Goal: Information Seeking & Learning: Learn about a topic

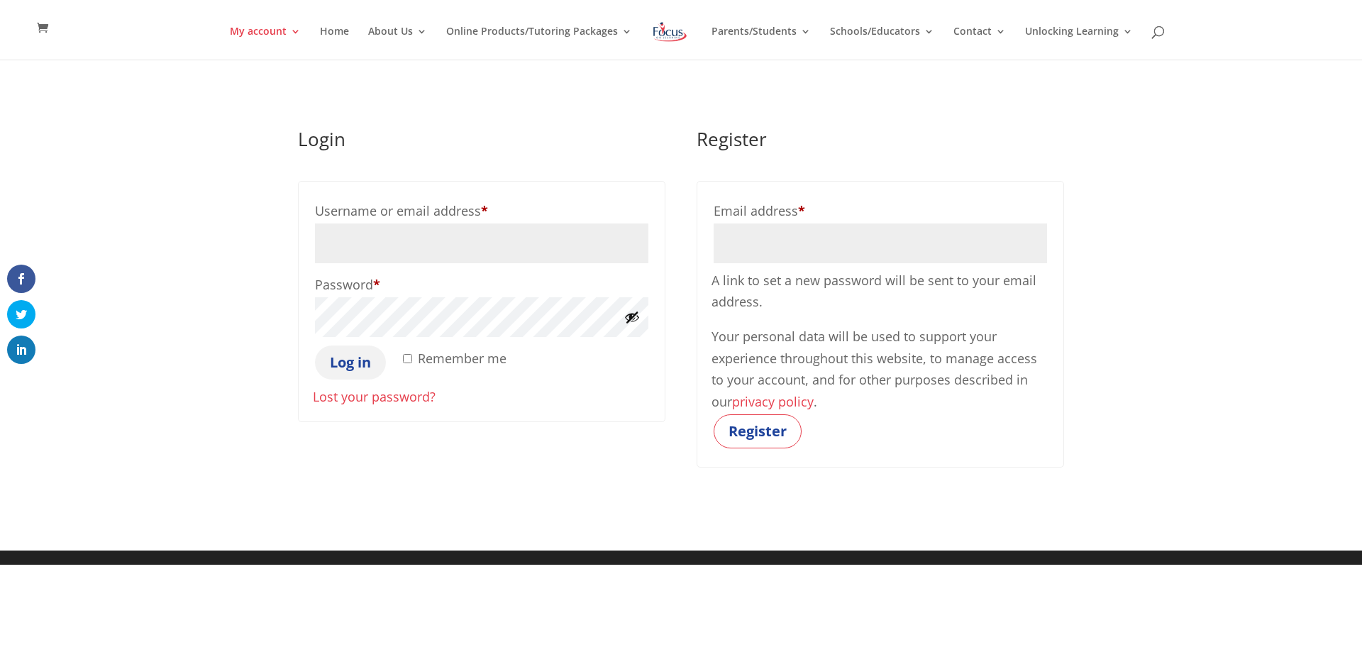
type input "marquinot@sullivaneagles.org"
click at [345, 368] on button "Log in" at bounding box center [350, 362] width 71 height 34
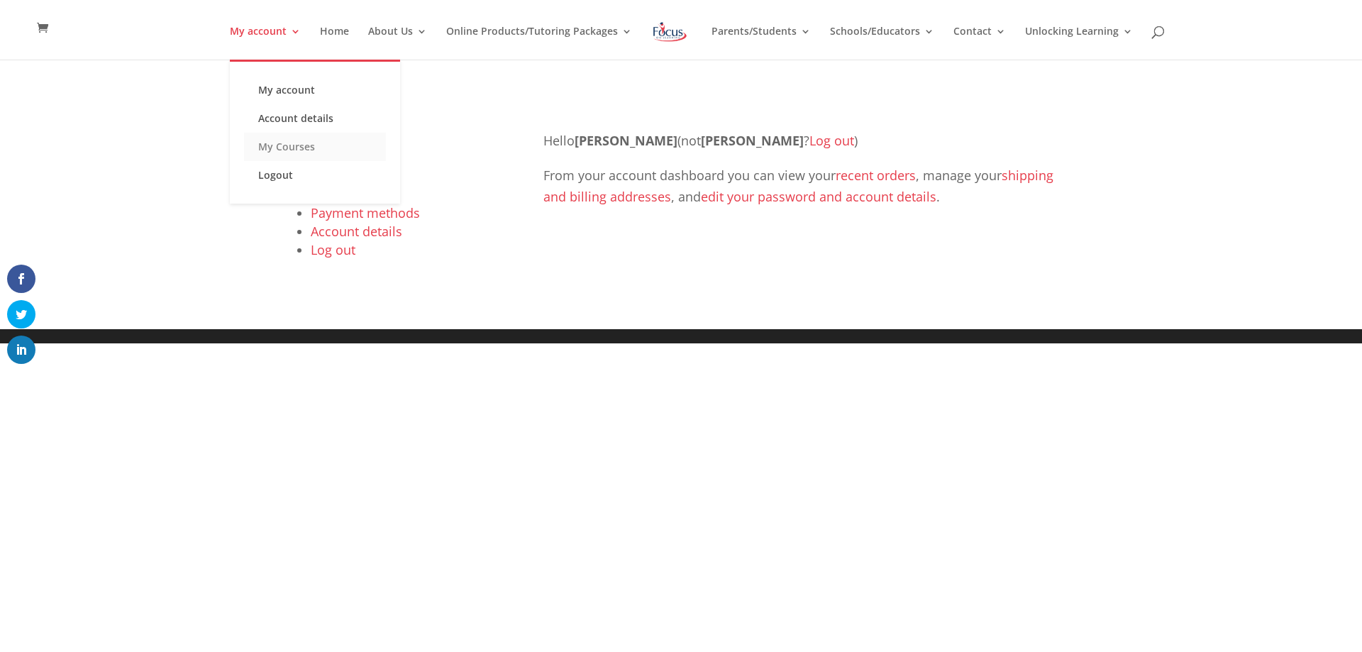
click at [303, 150] on link "My Courses" at bounding box center [315, 147] width 142 height 28
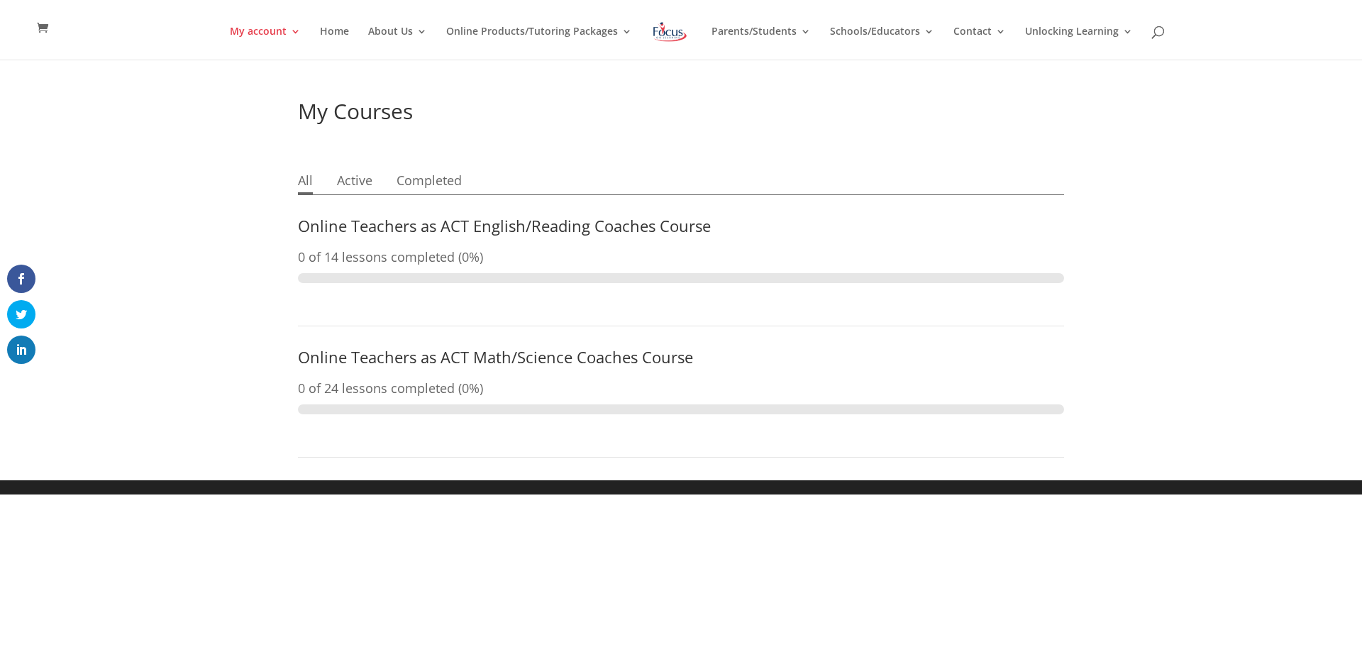
click at [449, 227] on link "Online Teachers as ACT English/Reading Coaches Course" at bounding box center [504, 225] width 413 height 21
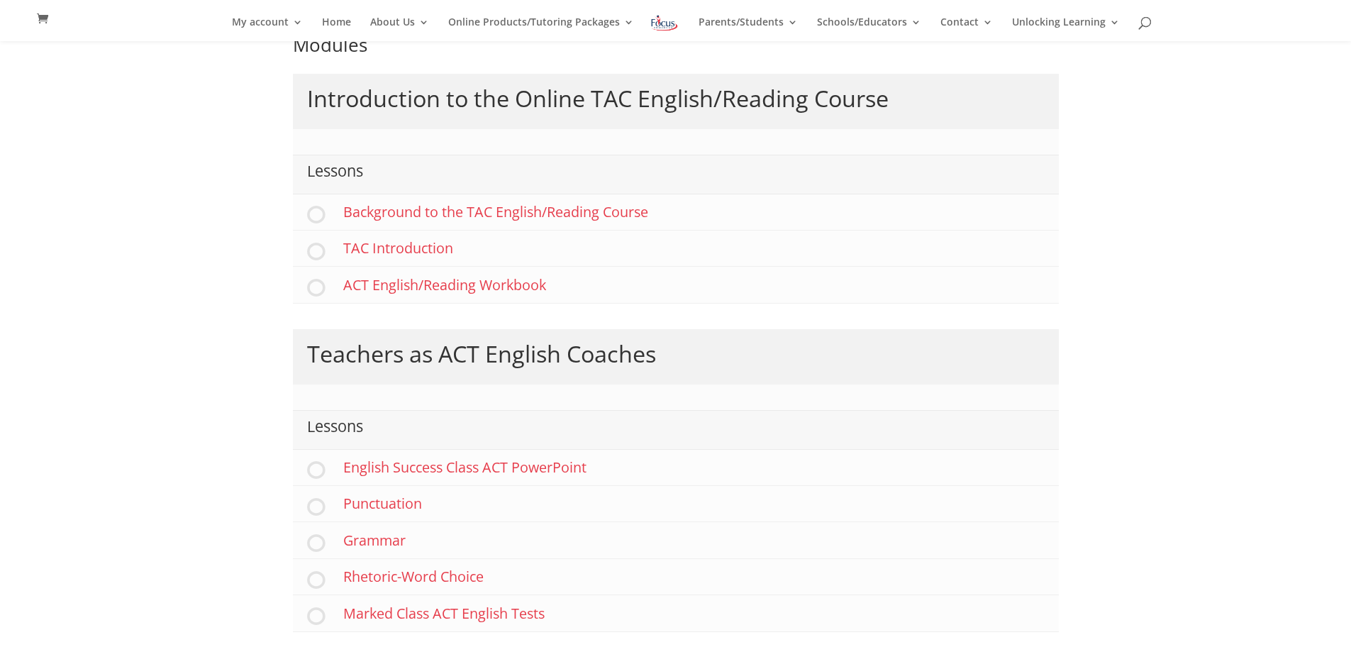
scroll to position [170, 0]
click at [460, 467] on link "English Success Class ACT PowerPoint" at bounding box center [676, 466] width 766 height 36
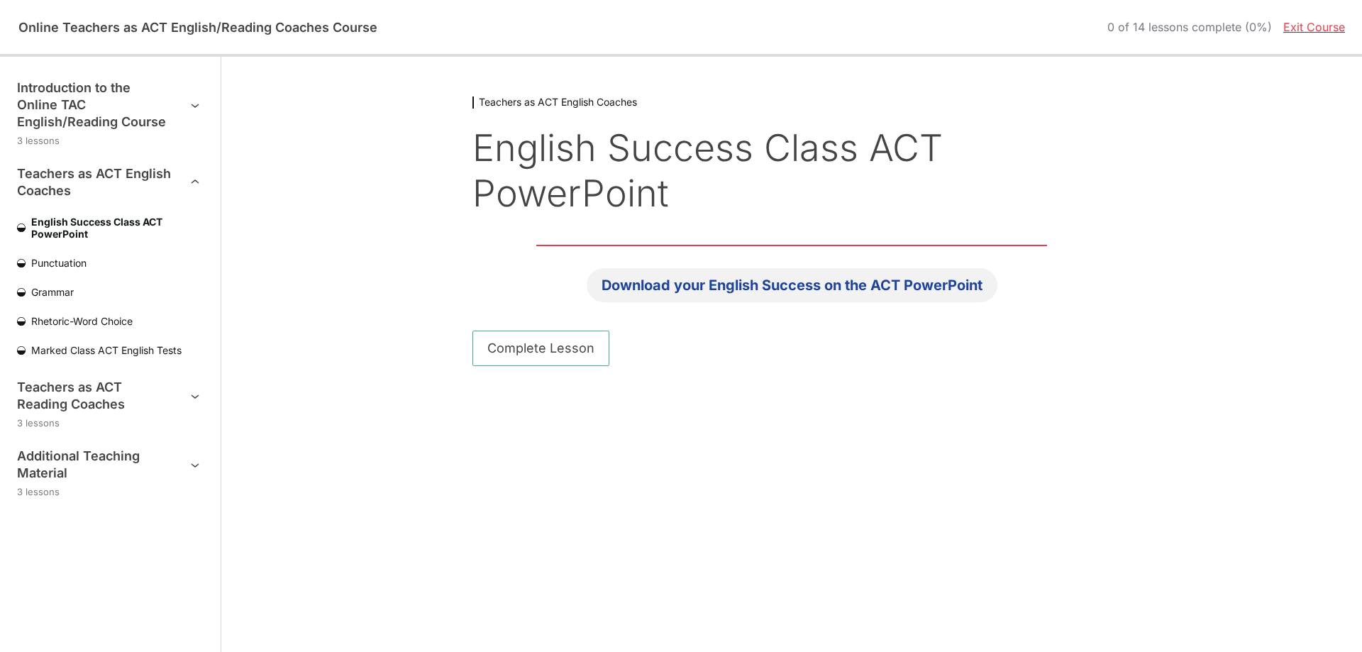
click at [872, 268] on link "Download your English Success on the ACT PowerPoint" at bounding box center [792, 285] width 411 height 34
click at [130, 351] on span "Marked Class ACT English Tests" at bounding box center [115, 350] width 178 height 12
